Goal: Task Accomplishment & Management: Complete application form

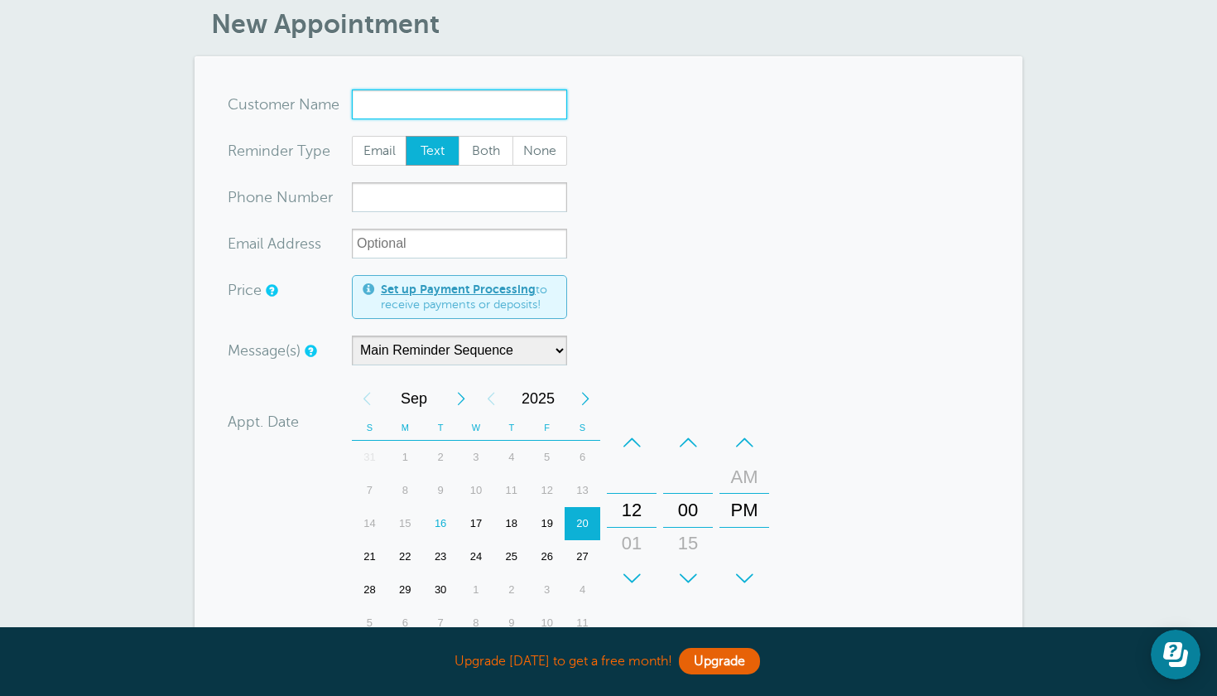
scroll to position [72, 0]
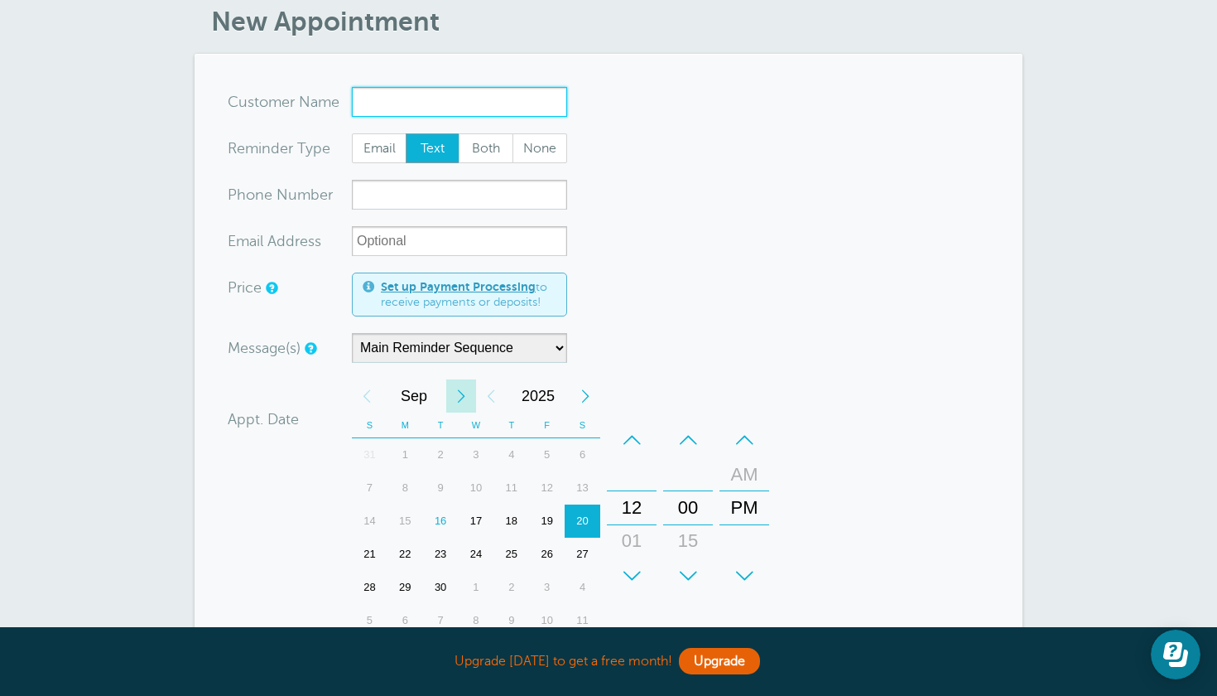
click at [462, 399] on div "Next Month" at bounding box center [461, 395] width 30 height 33
click at [370, 392] on div "Previous Month" at bounding box center [367, 395] width 30 height 33
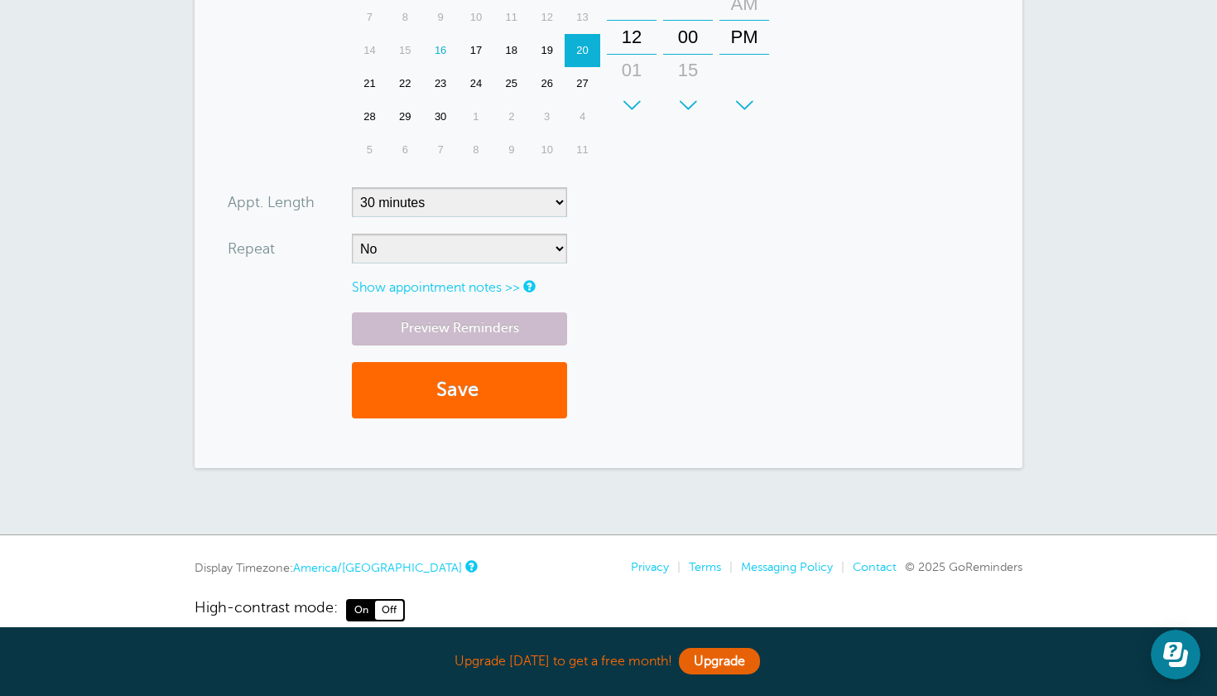
scroll to position [548, 0]
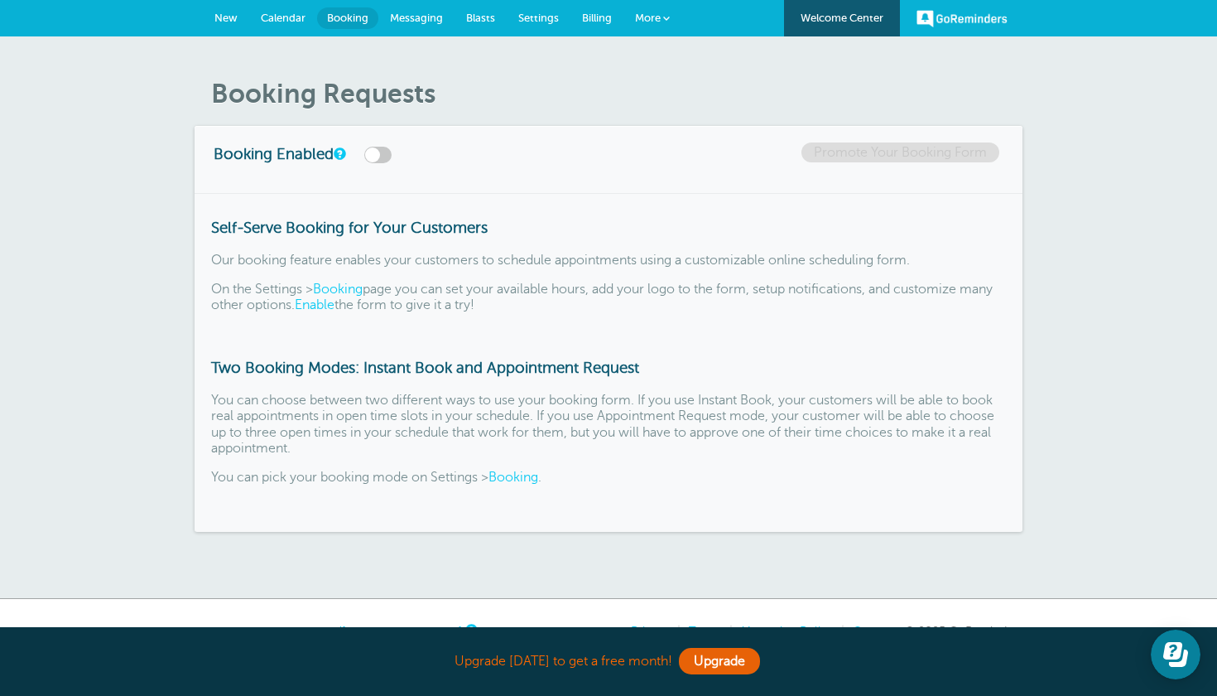
click at [405, 14] on span "Messaging" at bounding box center [416, 18] width 53 height 12
